Goal: Transaction & Acquisition: Purchase product/service

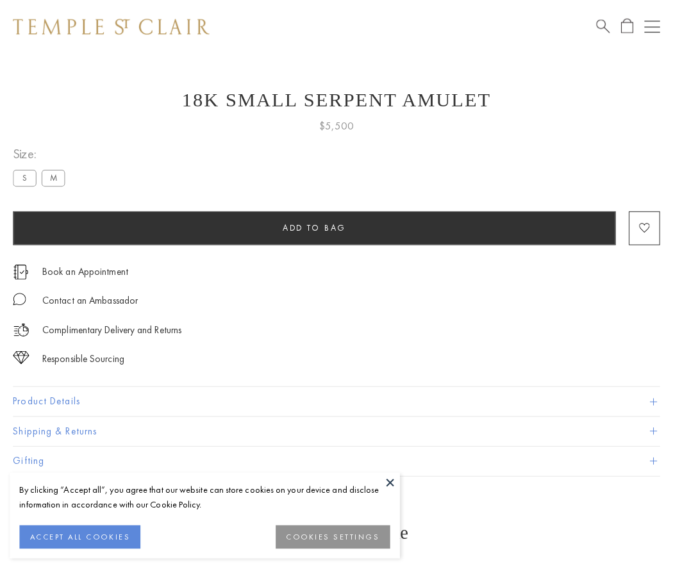
scroll to position [51, 0]
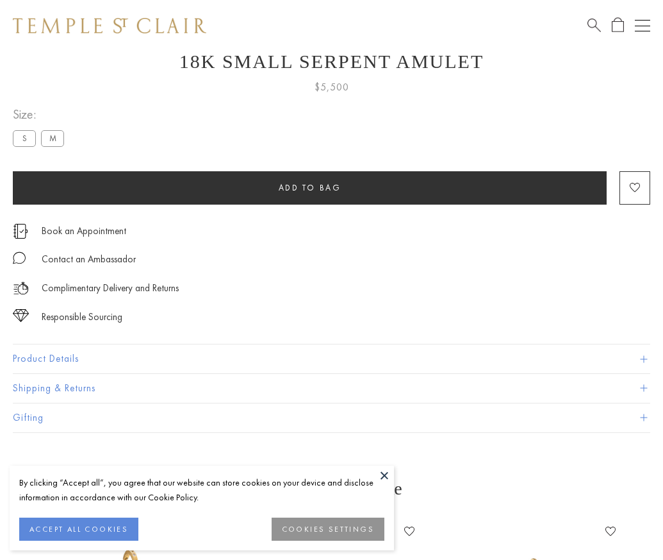
click at [310, 182] on span "Add to bag" at bounding box center [310, 187] width 63 height 11
